Goal: Task Accomplishment & Management: Complete application form

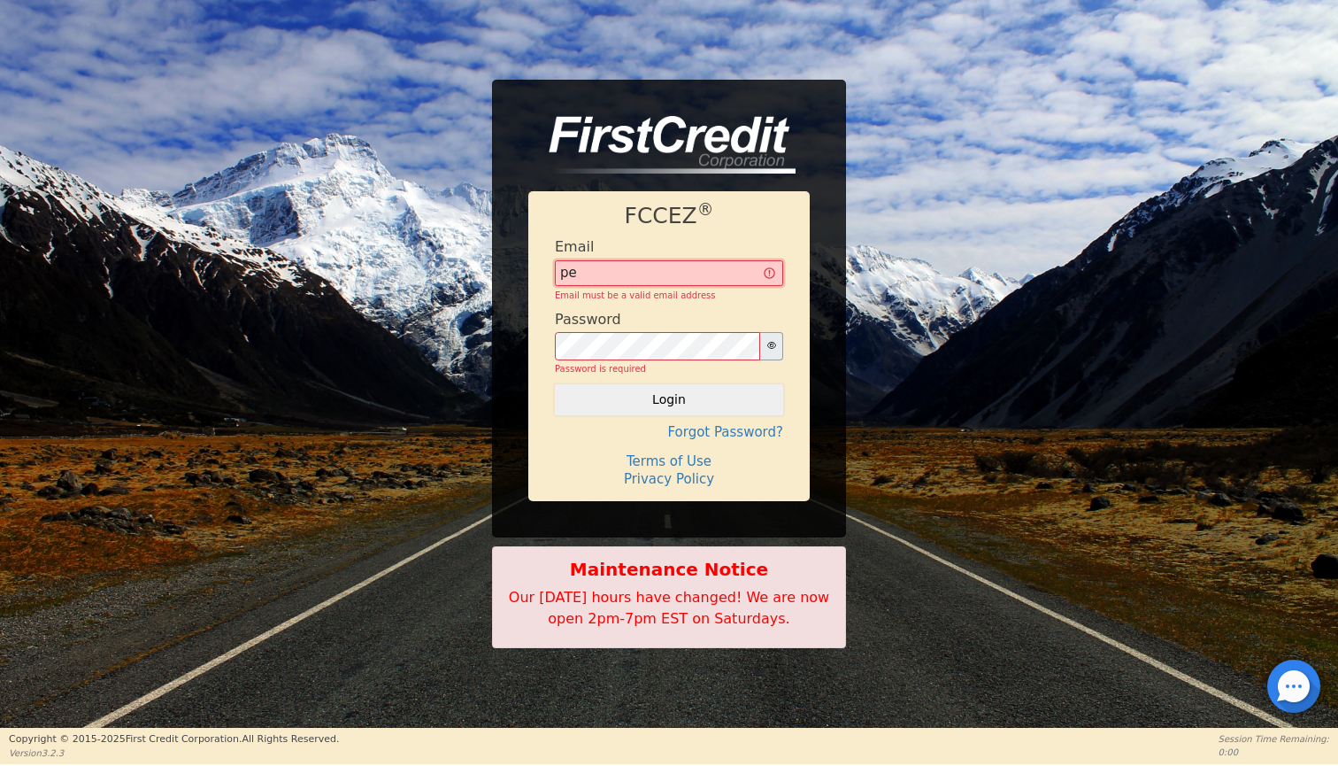
type input "p"
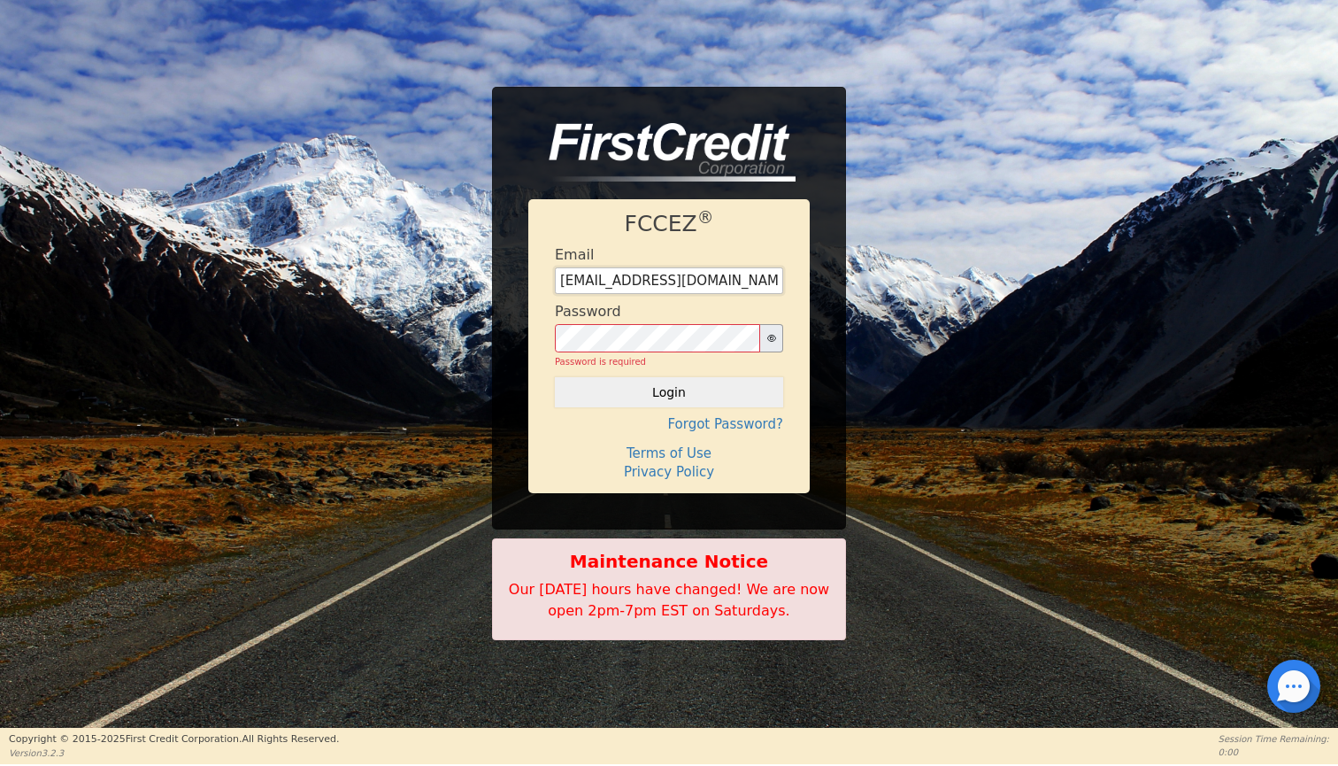
type input "[EMAIL_ADDRESS][DOMAIN_NAME]"
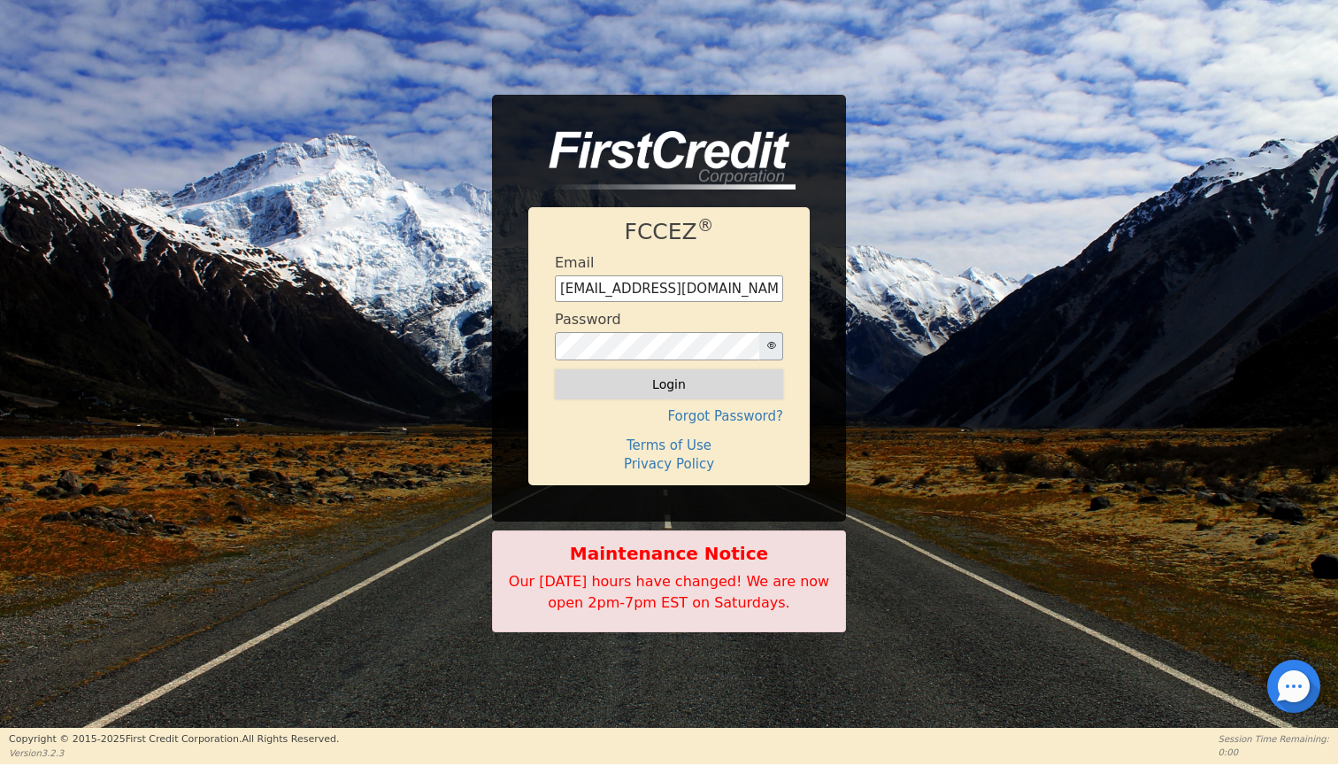
click at [653, 389] on button "Login" at bounding box center [669, 384] width 228 height 30
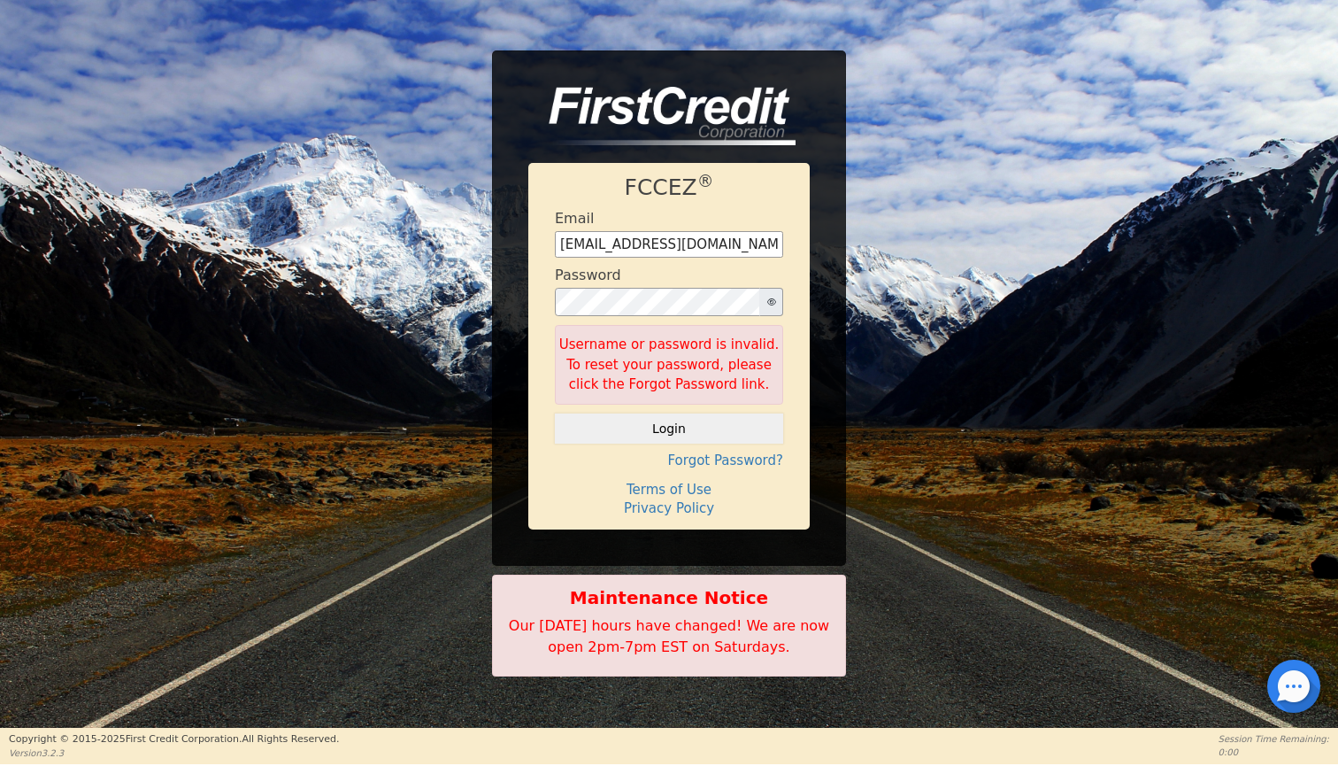
click at [660, 311] on button "button" at bounding box center [771, 302] width 24 height 28
click at [652, 434] on button "Login" at bounding box center [669, 428] width 228 height 30
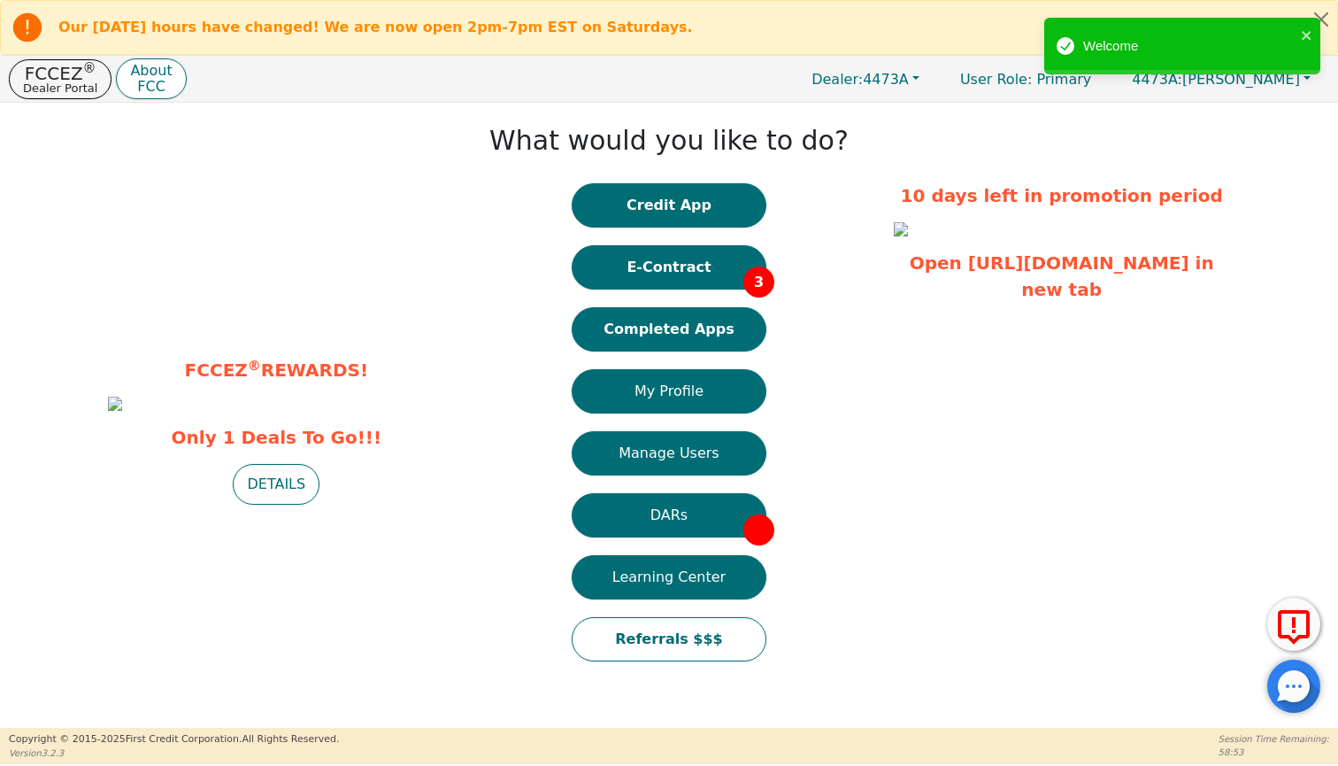
click at [649, 228] on div "Credit App E-Contract 3 Completed Apps My Profile Manage Users DARs Learning Ce…" at bounding box center [669, 431] width 195 height 496
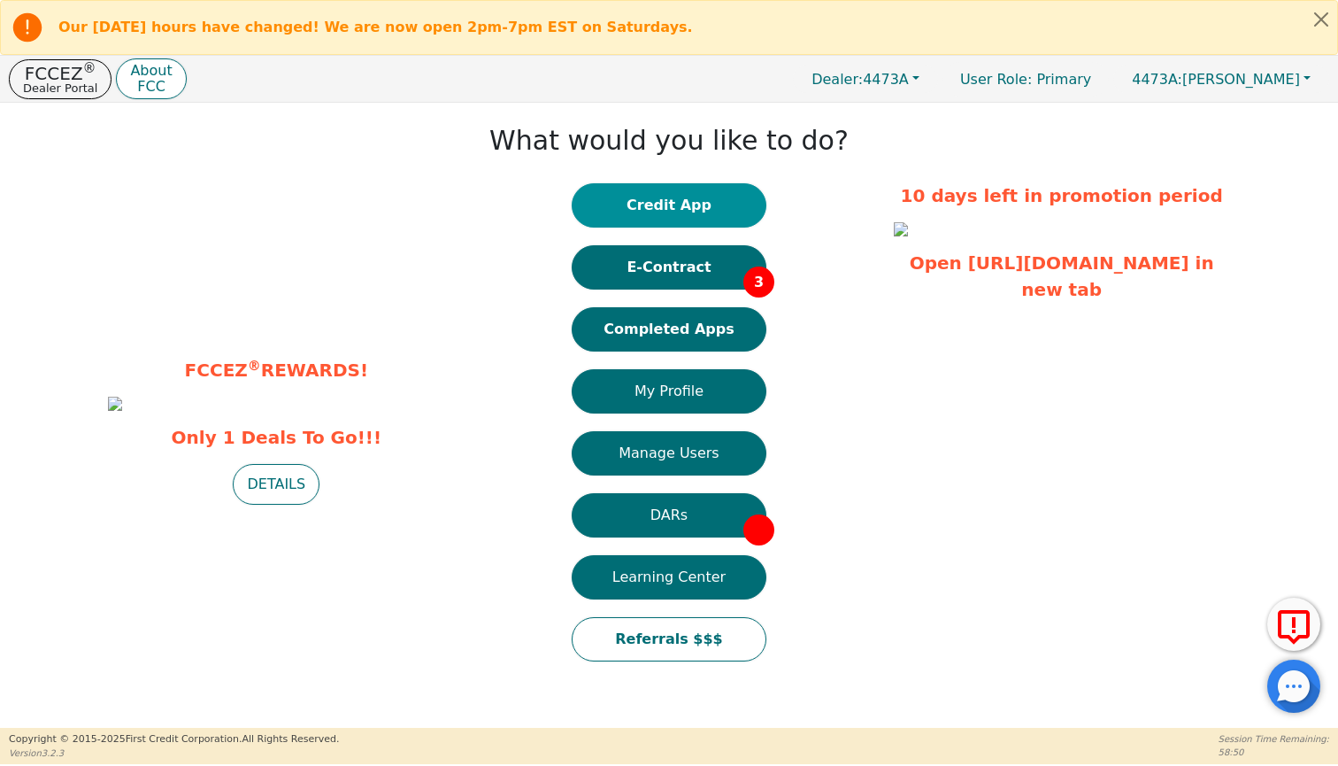
click at [647, 189] on button "Credit App" at bounding box center [669, 205] width 195 height 44
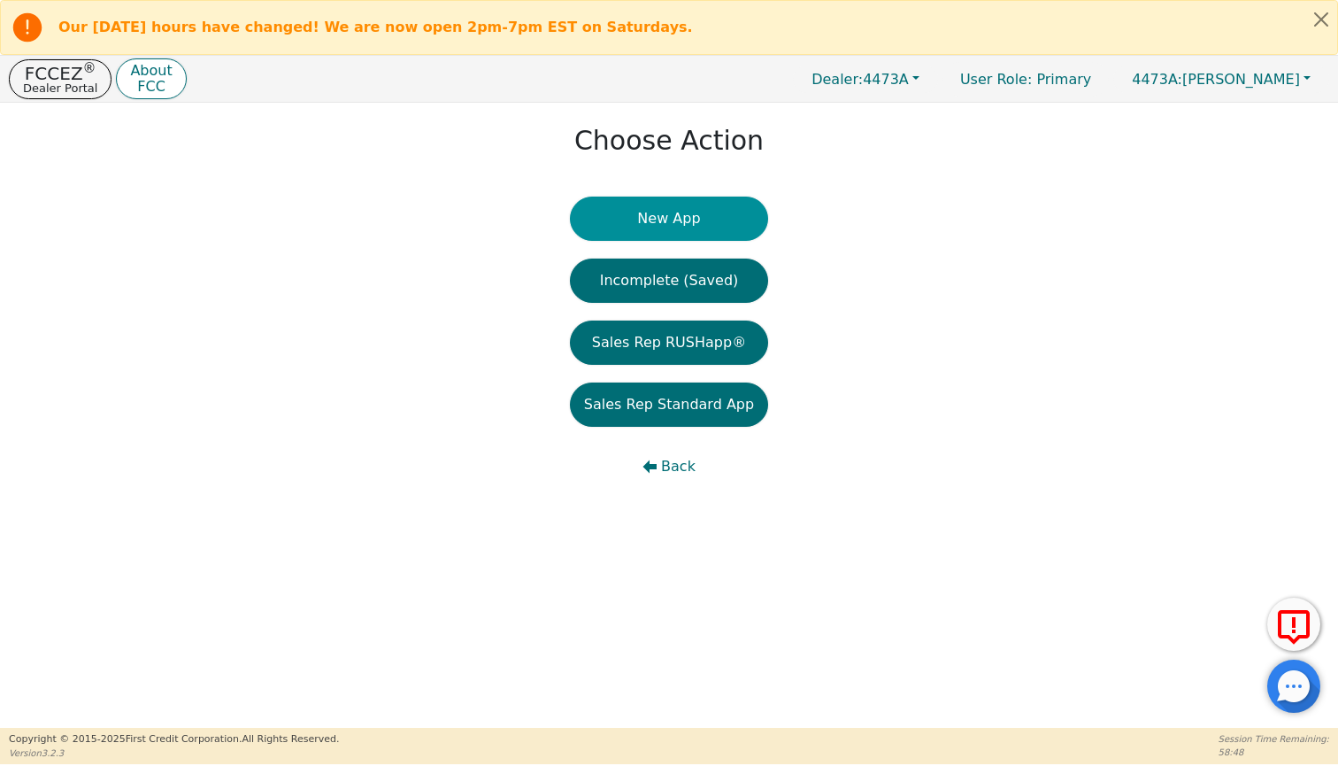
click at [660, 220] on button "New App" at bounding box center [669, 218] width 198 height 44
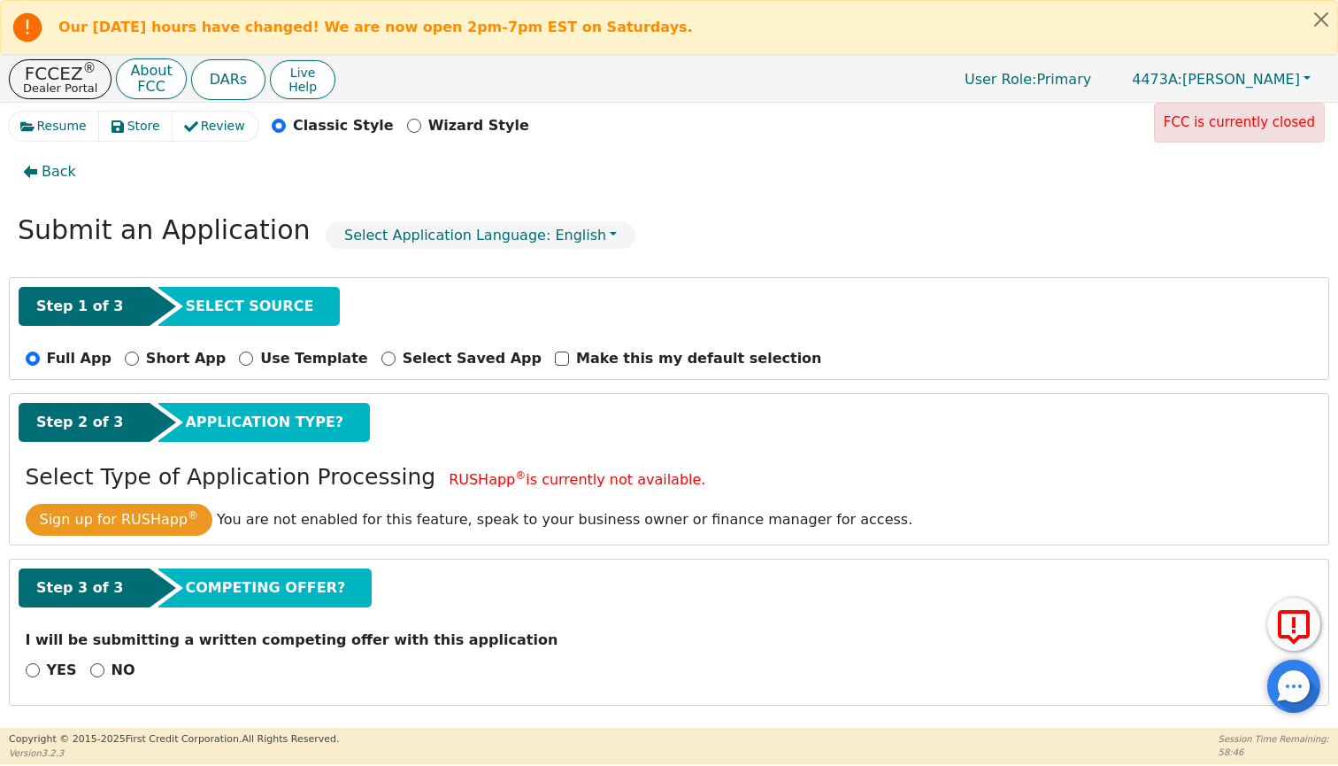
scroll to position [16, 0]
click at [95, 666] on input "NO" at bounding box center [97, 670] width 14 height 14
radio input "true"
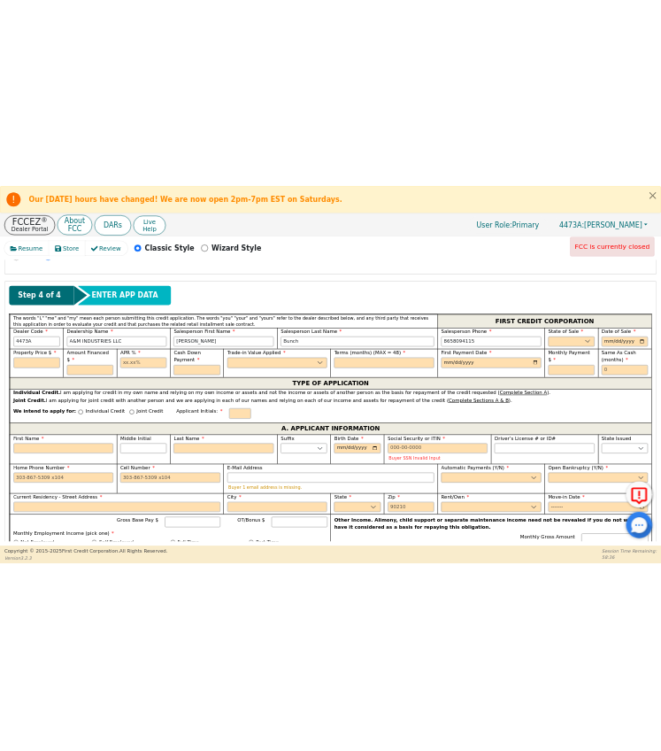
scroll to position [574, 0]
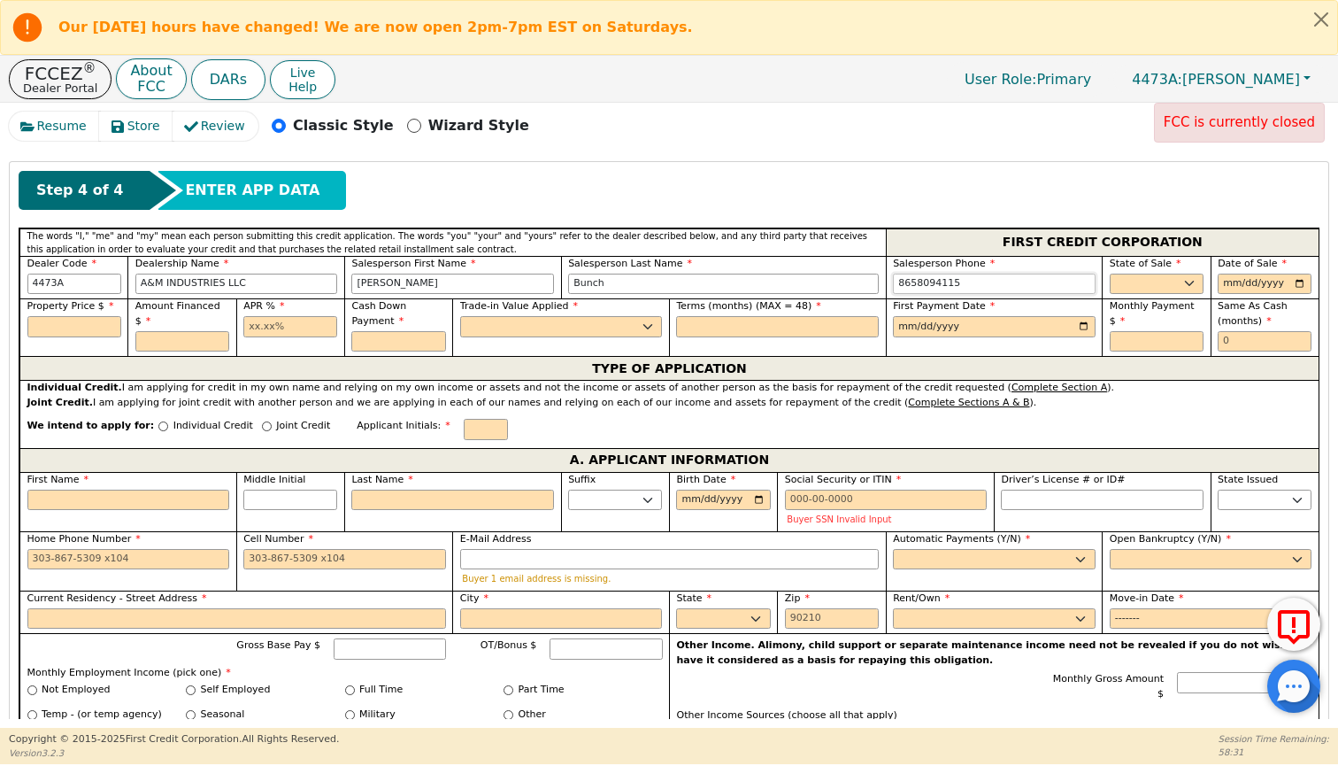
click at [660, 281] on input "8658094115" at bounding box center [994, 283] width 203 height 21
type input "[PHONE_NUMBER]"
select select "GA"
click at [660, 285] on input "date" at bounding box center [1265, 283] width 94 height 21
type input "[DATE]"
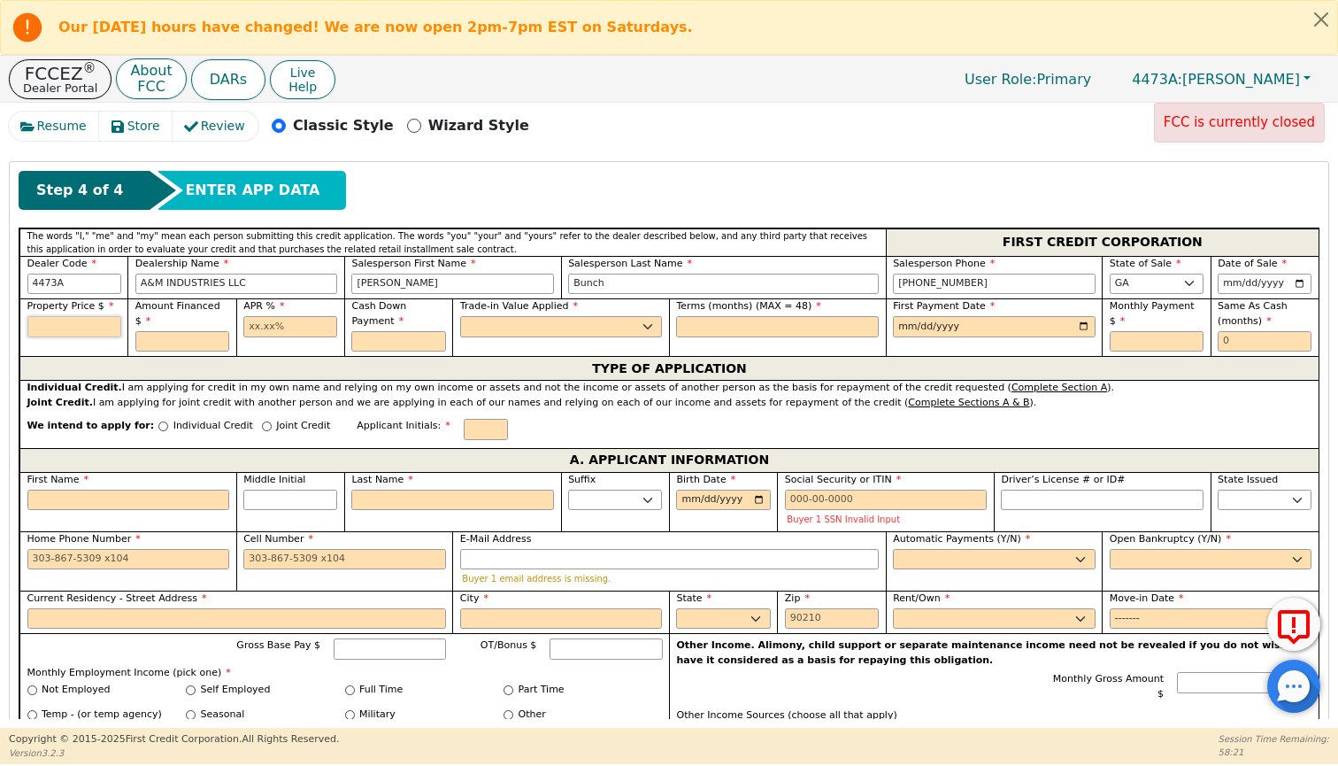
click at [58, 331] on input "text" at bounding box center [74, 326] width 94 height 21
type input "4058.56"
type input "20.77"
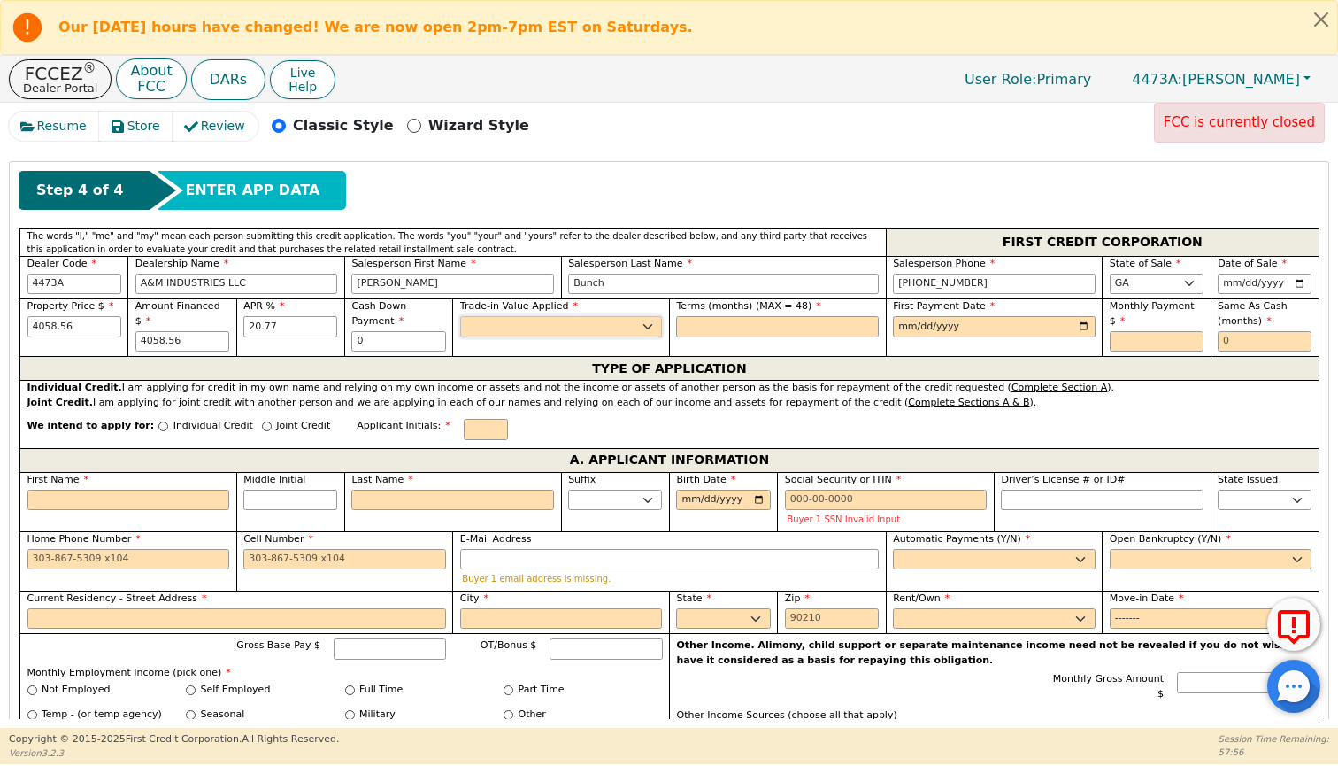
type input "0.00"
select select "n"
click at [660, 313] on div "Terms (months) (MAX = 48)" at bounding box center [777, 318] width 203 height 38
click at [660, 320] on input "text" at bounding box center [777, 326] width 203 height 21
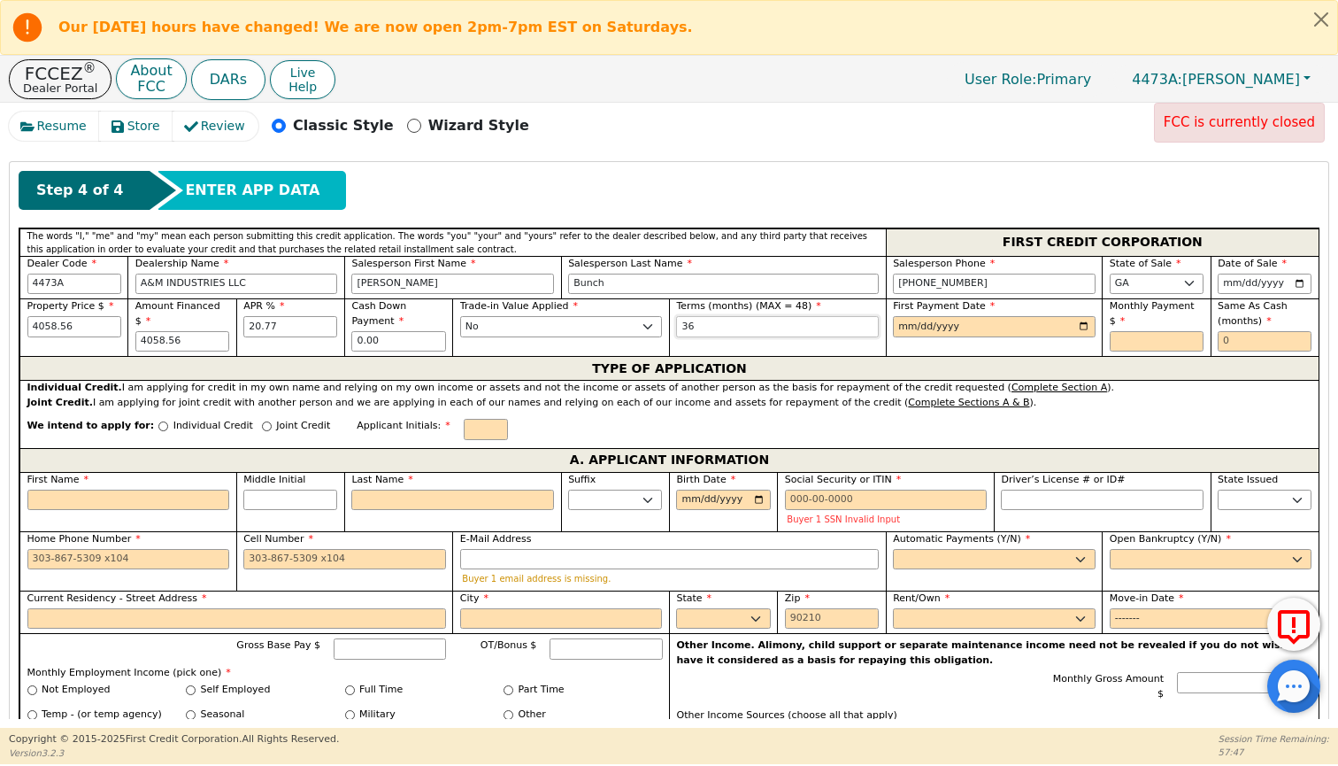
type input "36"
click at [660, 322] on input "date" at bounding box center [994, 326] width 203 height 21
type input "[DATE]"
click at [660, 339] on input "text" at bounding box center [1157, 341] width 94 height 21
type input "152.43"
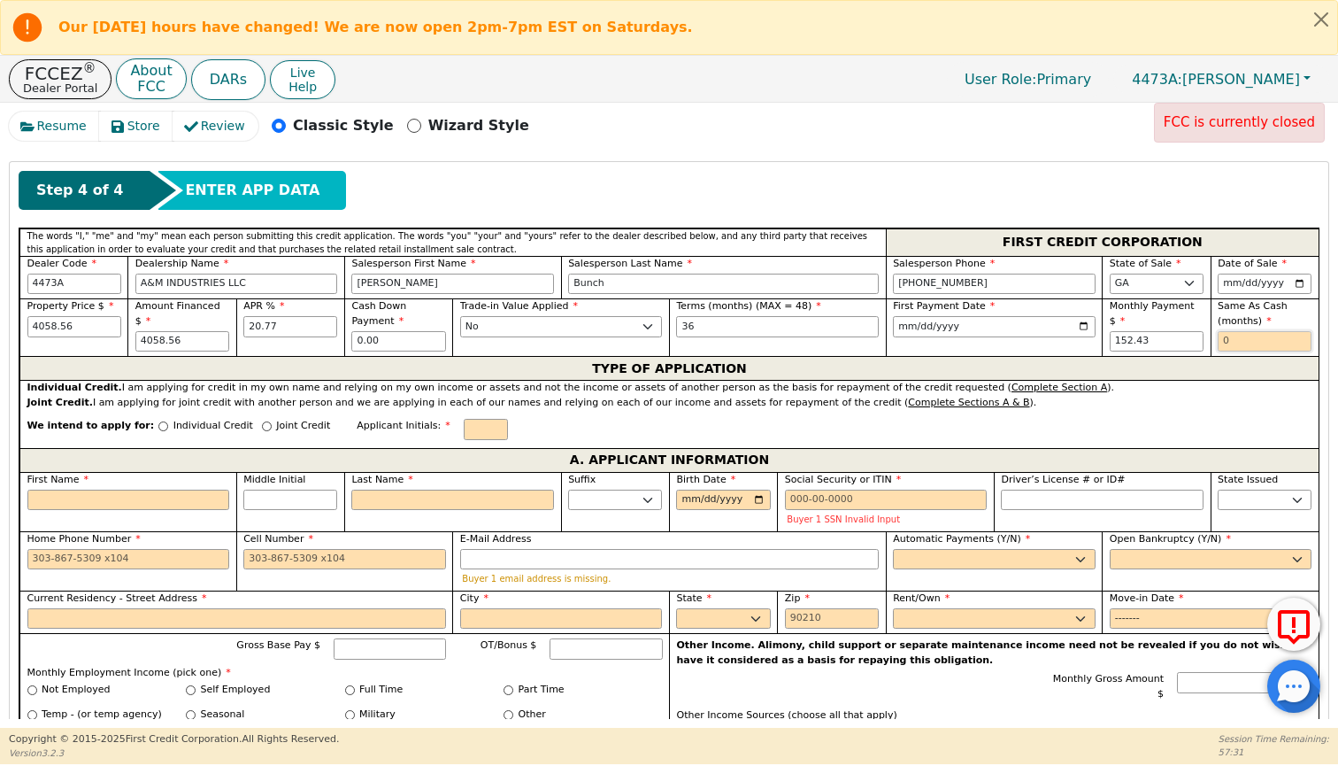
click at [660, 343] on input "text" at bounding box center [1265, 341] width 94 height 21
type input "0"
click at [262, 422] on input "Joint Credit" at bounding box center [267, 426] width 10 height 10
radio input "true"
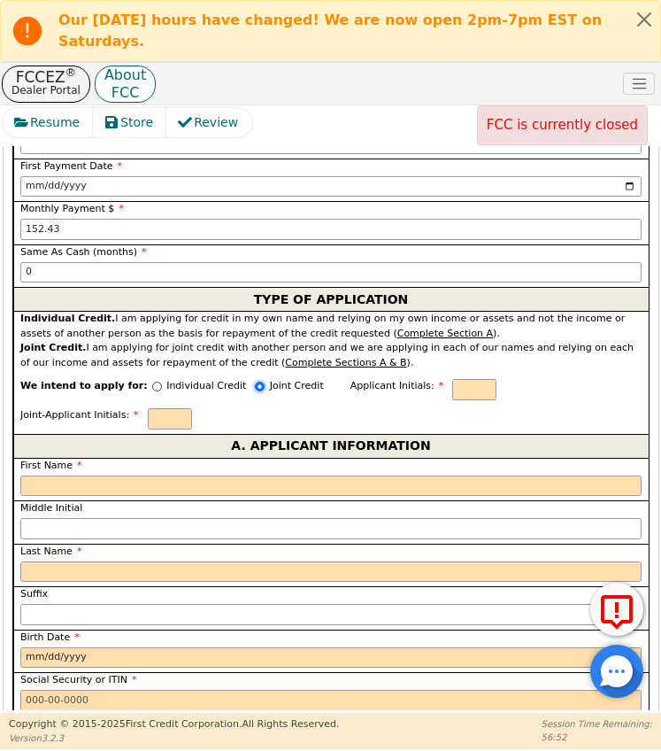
scroll to position [1448, 0]
